Goal: Transaction & Acquisition: Purchase product/service

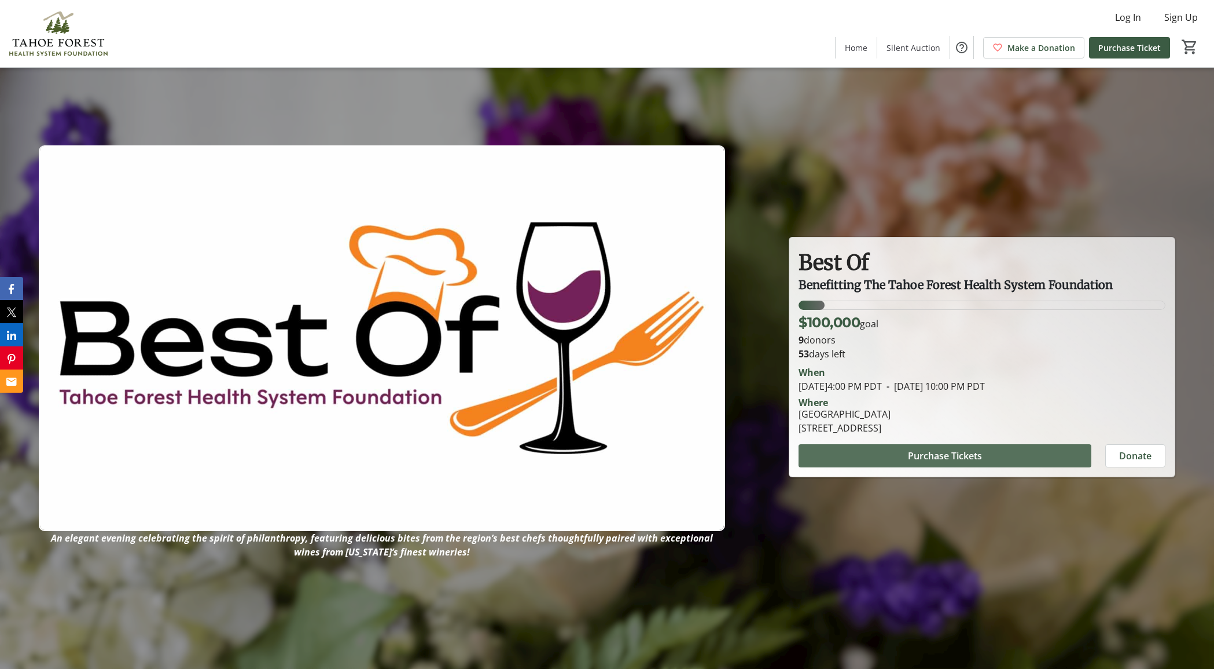
click at [947, 454] on span "Purchase Tickets" at bounding box center [945, 456] width 74 height 14
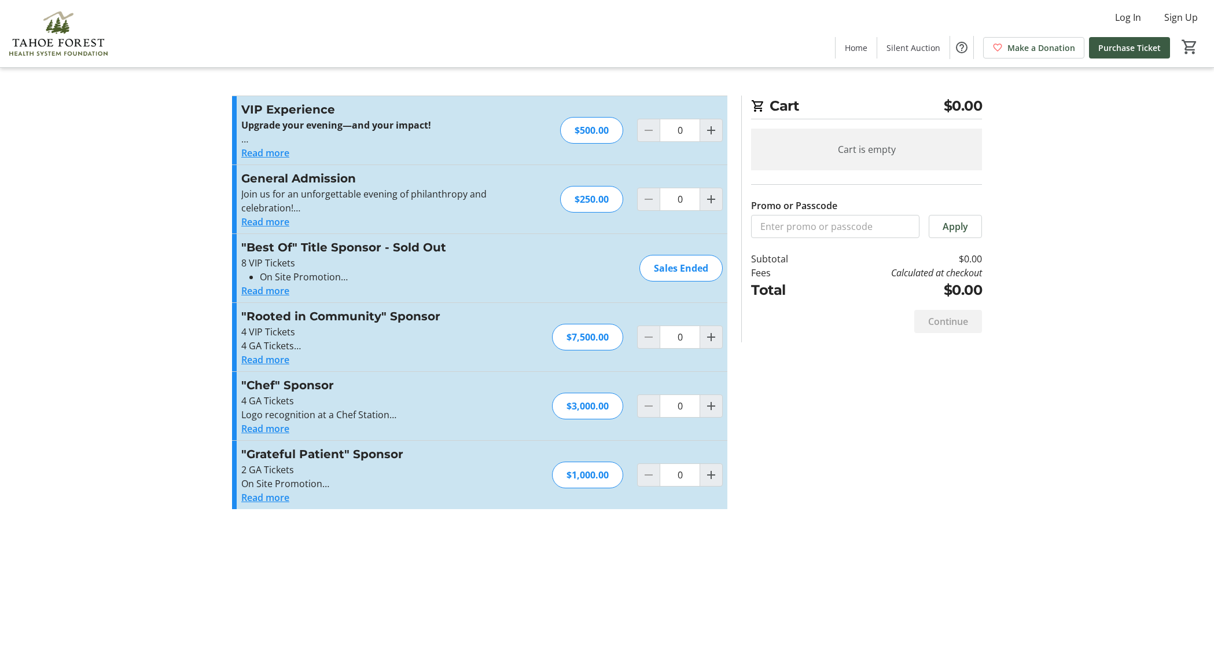
click at [281, 223] on button "Read more" at bounding box center [265, 222] width 48 height 14
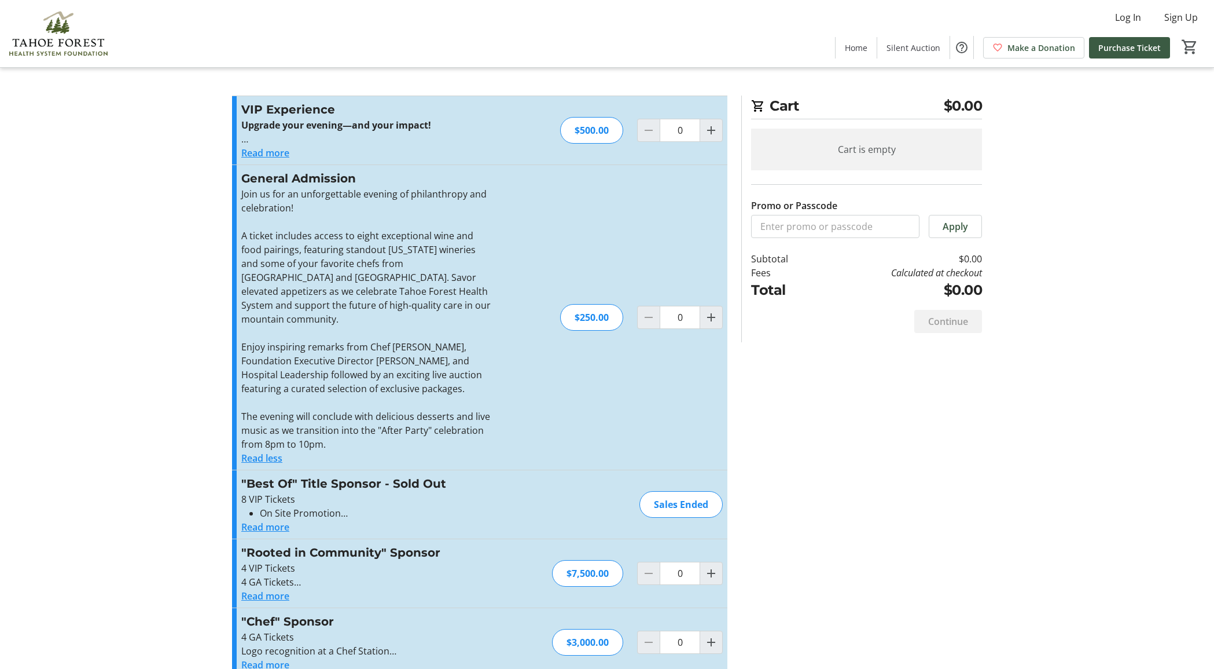
click at [281, 148] on button "Read more" at bounding box center [265, 153] width 48 height 14
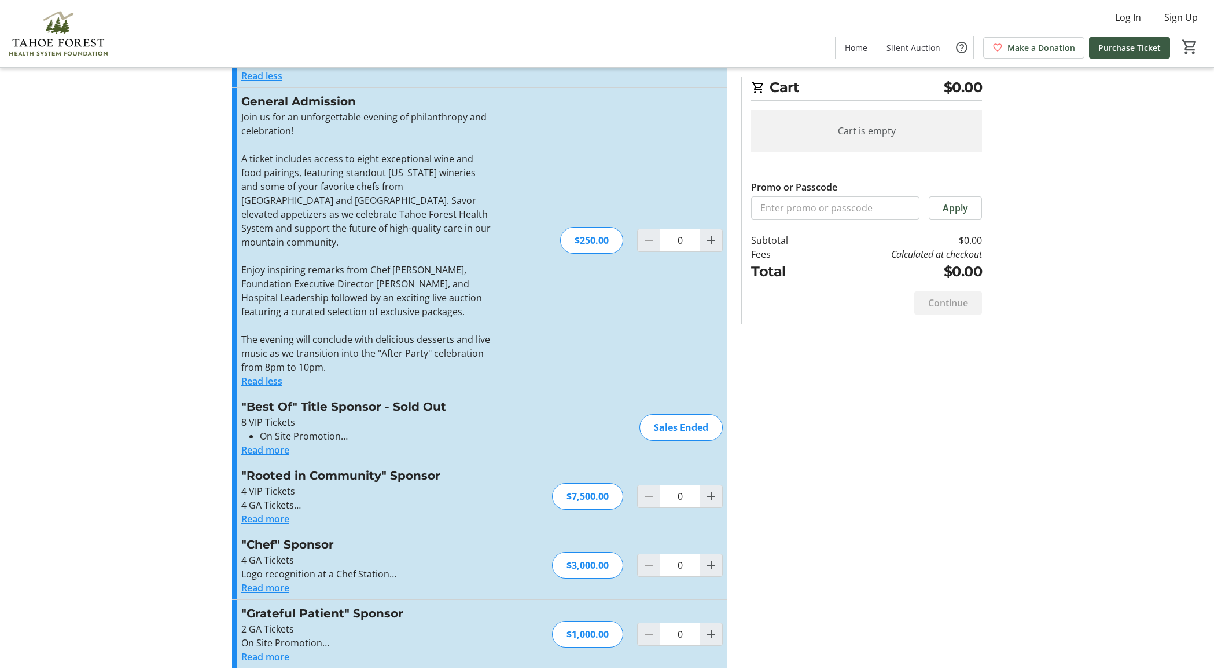
scroll to position [340, 0]
click at [276, 443] on button "Read more" at bounding box center [265, 450] width 48 height 14
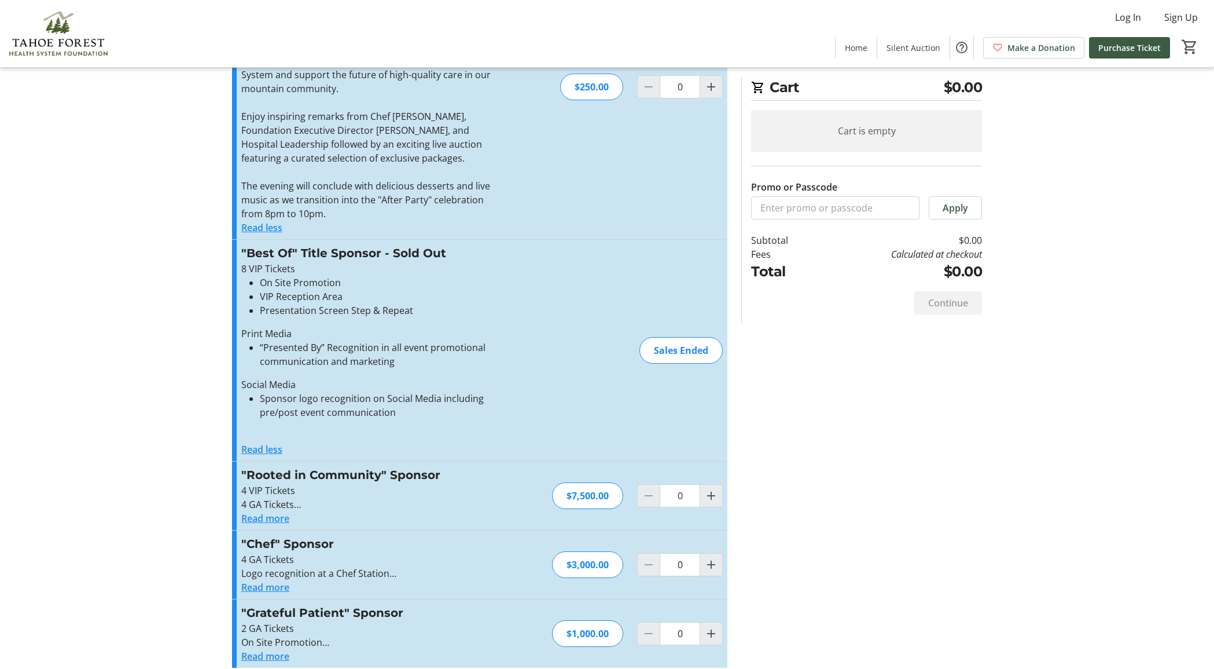
scroll to position [493, 0]
click at [272, 650] on button "Read more" at bounding box center [265, 657] width 48 height 14
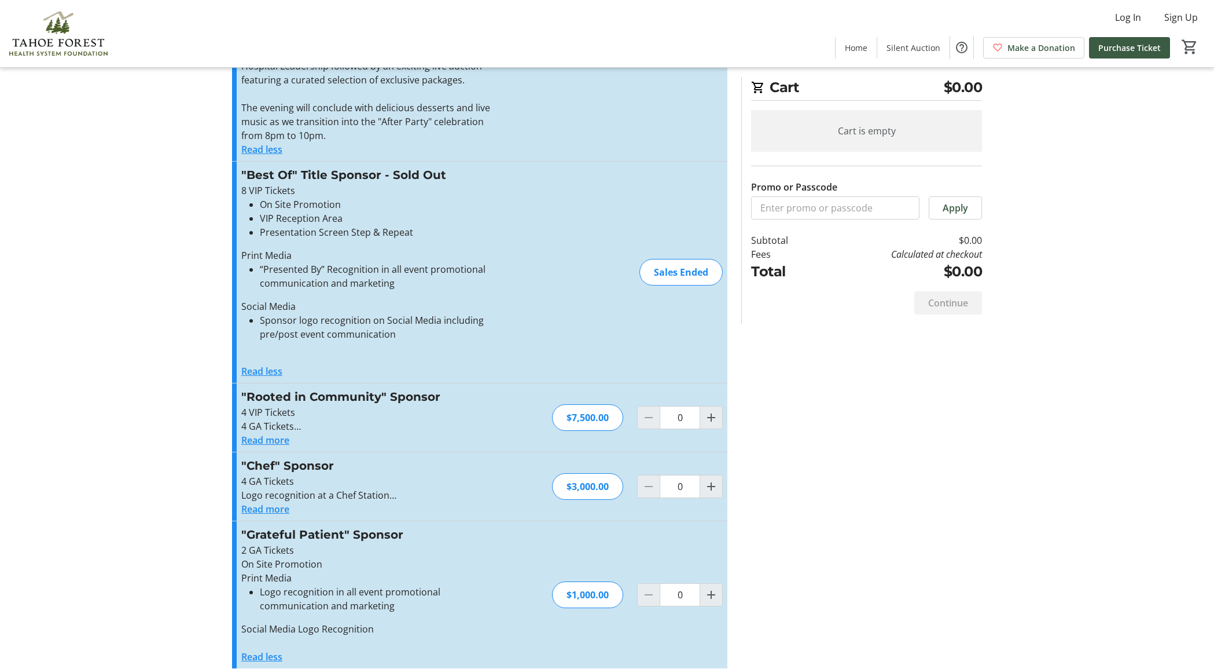
scroll to position [572, 0]
click at [278, 502] on button "Read more" at bounding box center [265, 509] width 48 height 14
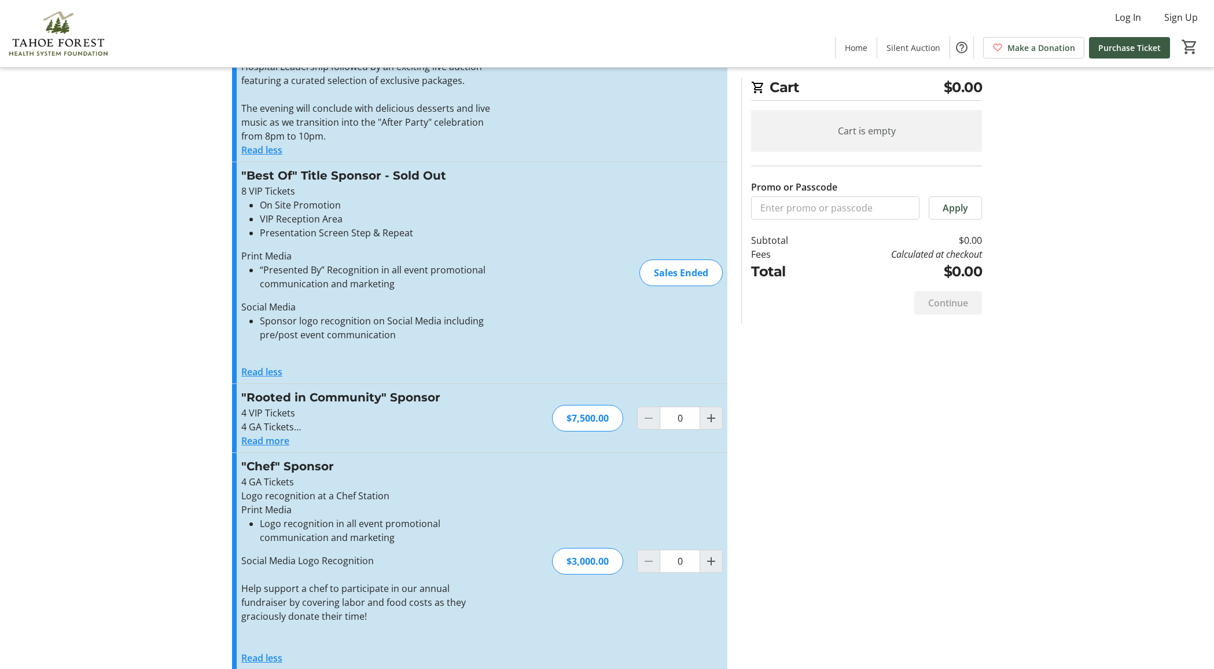
click at [464, 502] on p "Print Media" at bounding box center [367, 509] width 253 height 14
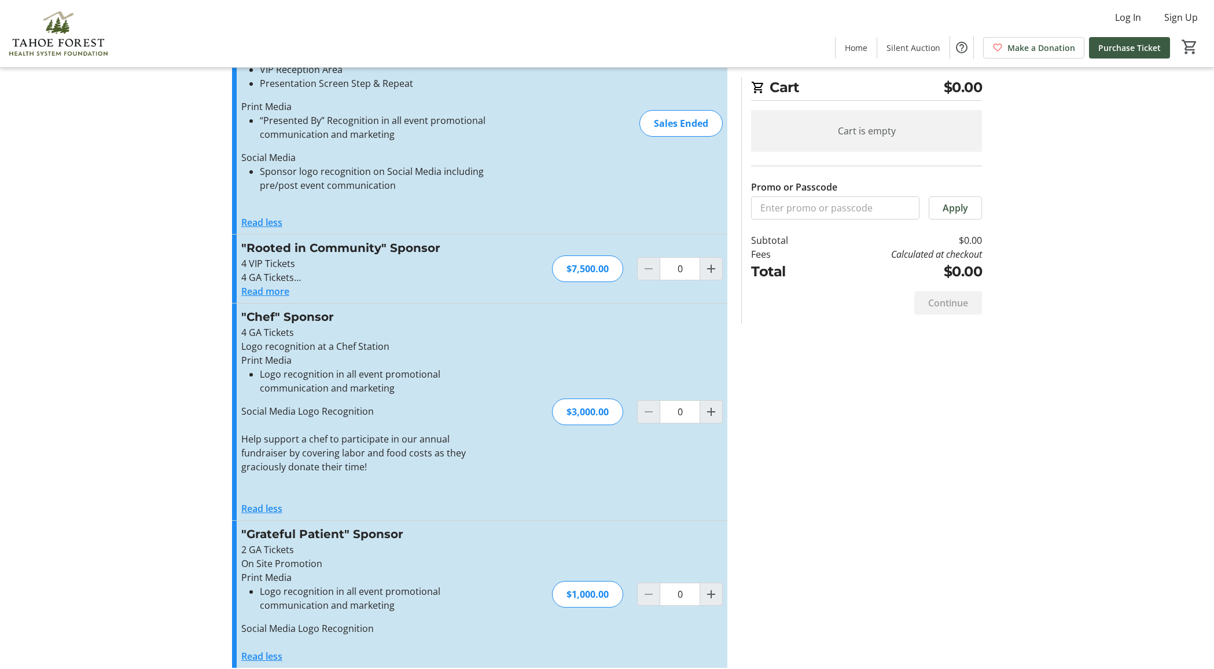
scroll to position [720, 0]
click at [450, 622] on p "Social Media Logo Recognition" at bounding box center [367, 629] width 253 height 14
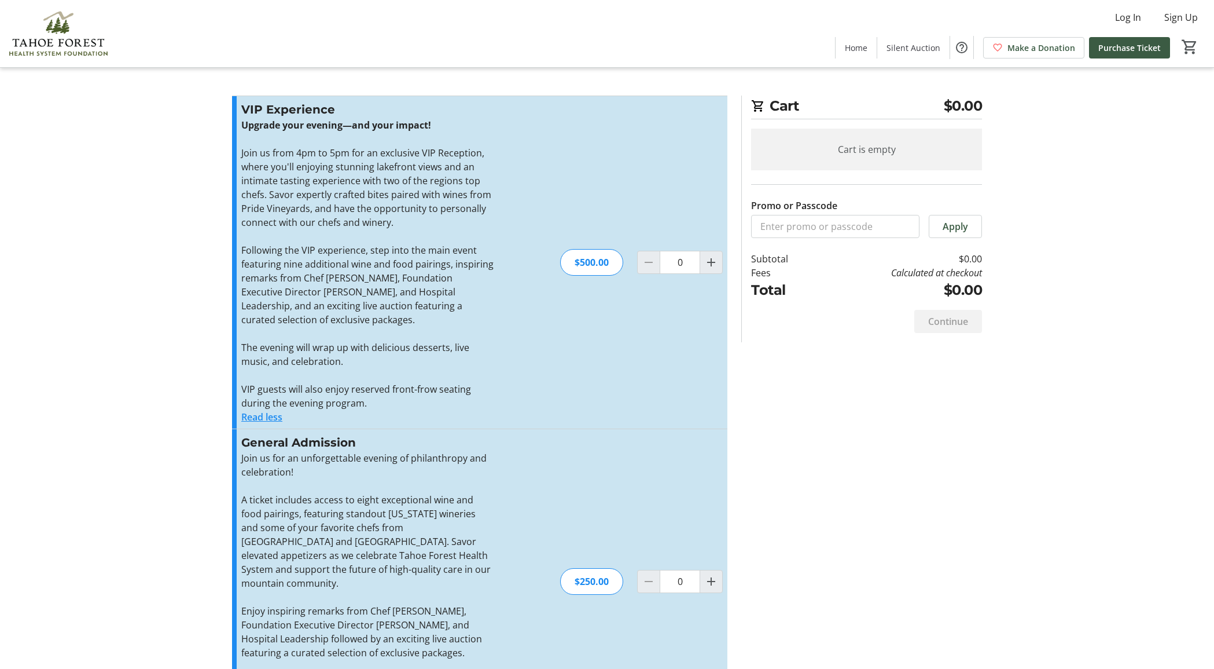
scroll to position [0, 0]
